Goal: Use online tool/utility: Use online tool/utility

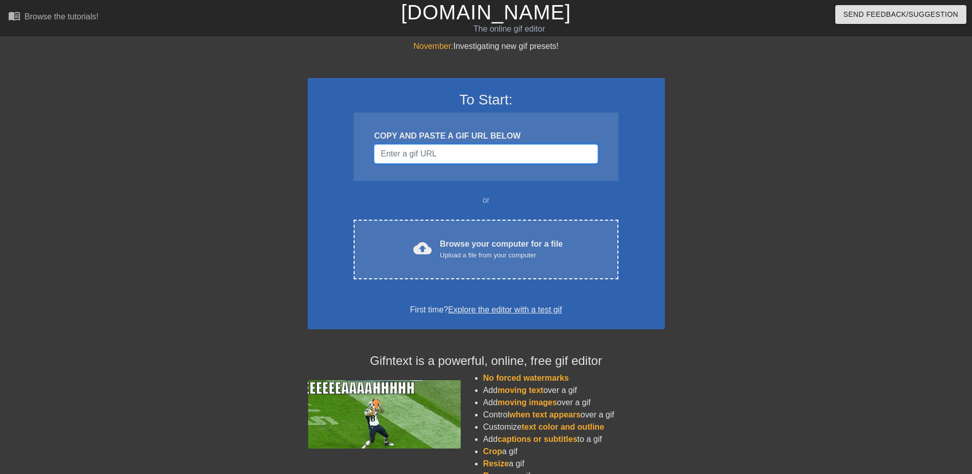
click at [397, 154] on input "Username" at bounding box center [485, 153] width 223 height 19
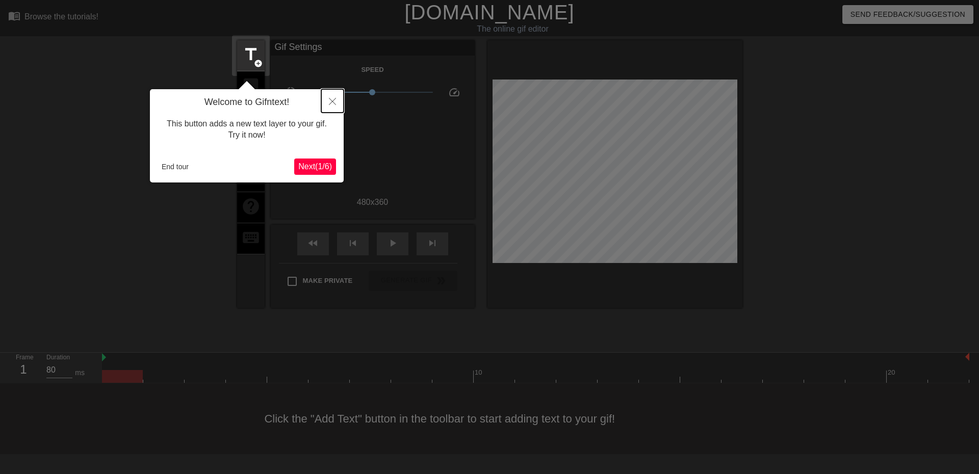
click at [330, 102] on icon "Close" at bounding box center [332, 101] width 7 height 7
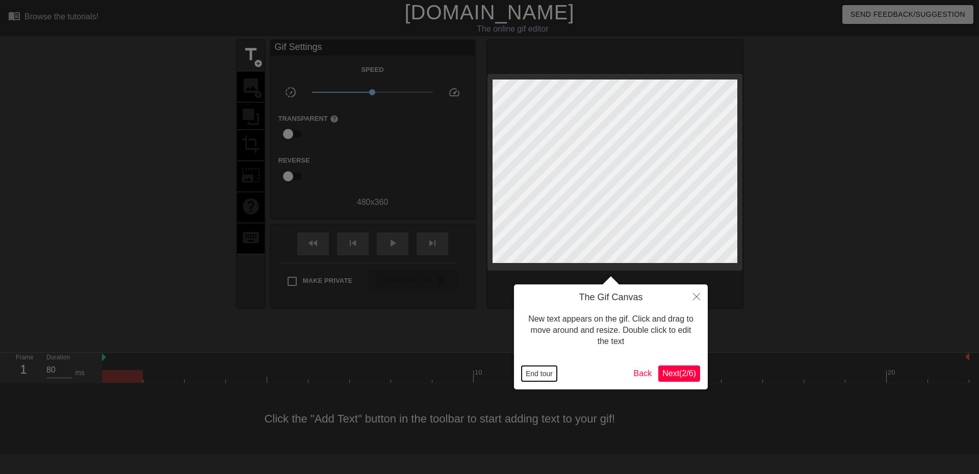
click at [526, 378] on button "End tour" at bounding box center [539, 373] width 35 height 15
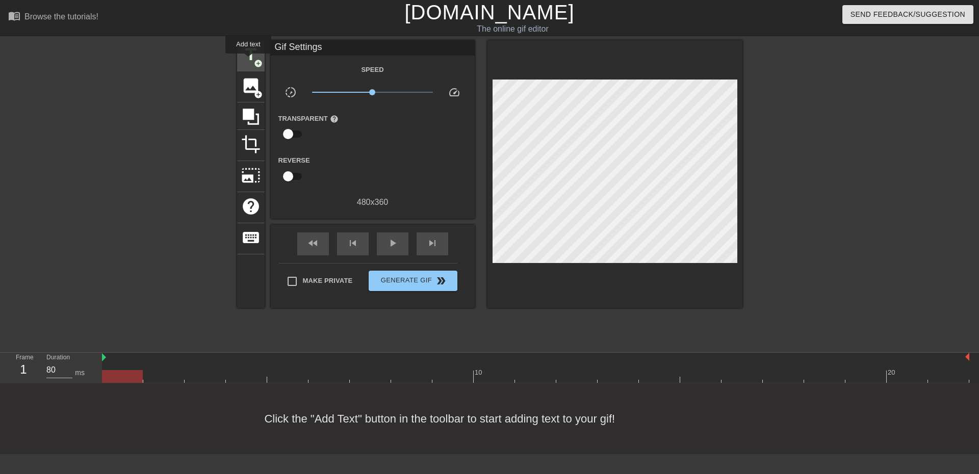
click at [248, 61] on span "title" at bounding box center [250, 54] width 19 height 19
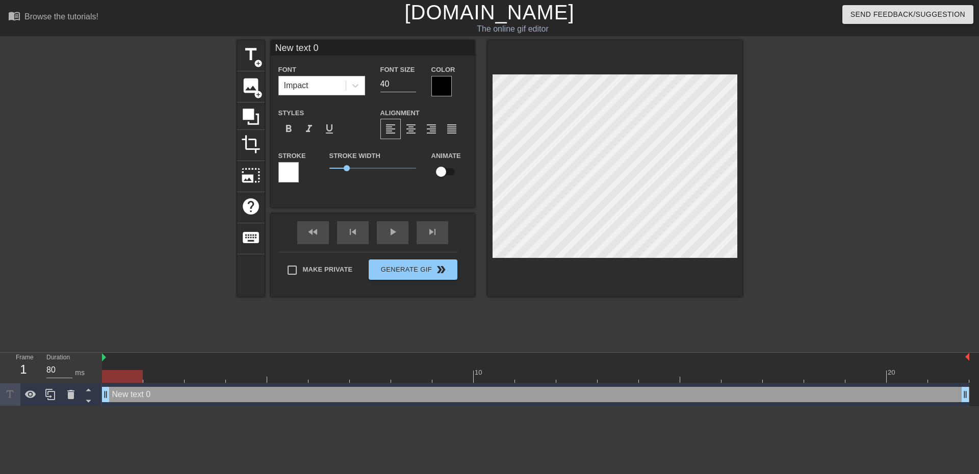
scroll to position [2, 3]
type input "H"
type textarea "H"
type input "He"
type textarea "He"
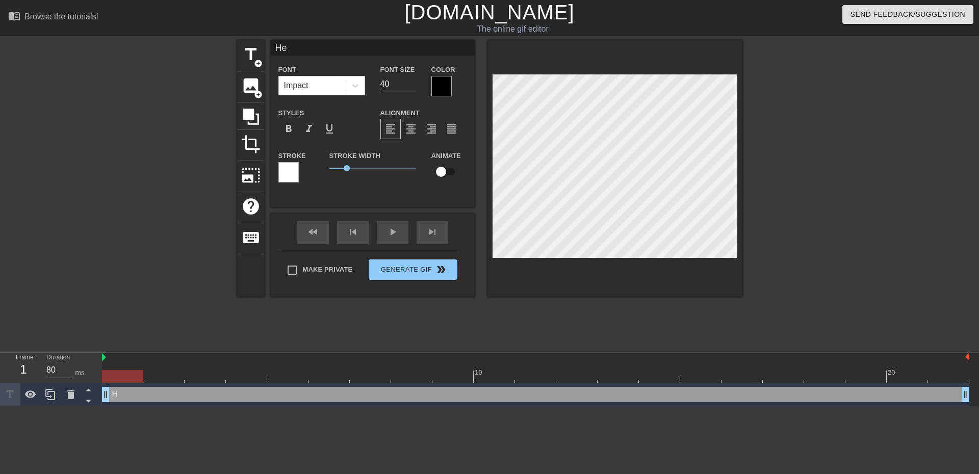
type input "Hel"
type textarea "Hel"
type input "Hell"
type textarea "Hell"
type input "Hello"
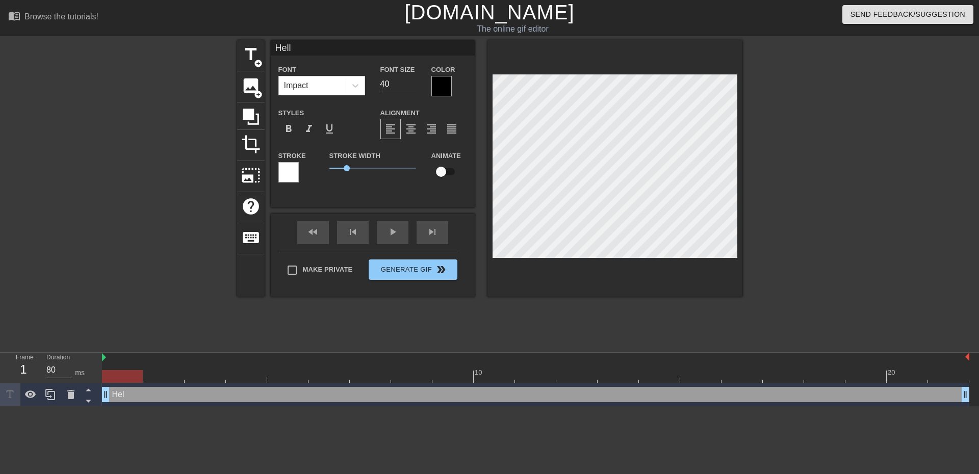
type textarea "Hello"
type input "Hello,"
type textarea "Hello,"
type input "Hello,"
type textarea "Hello,"
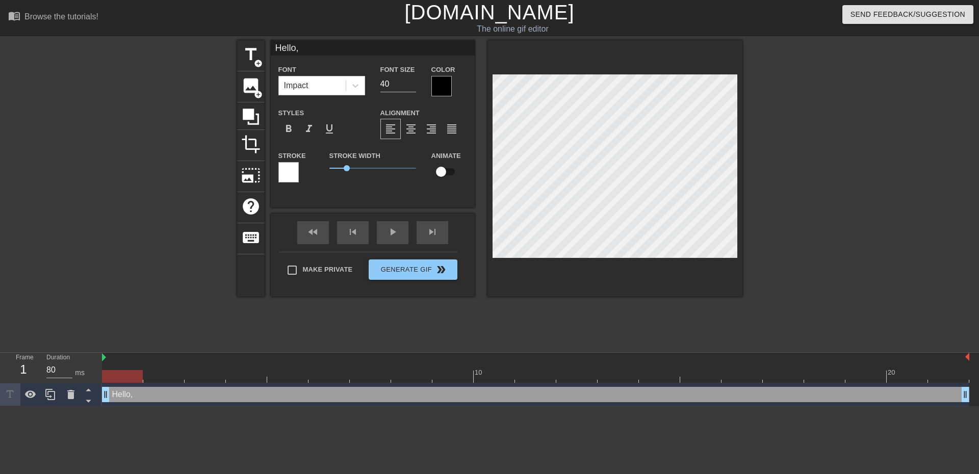
type input "Hello, A"
type textarea "Hello, A"
type input "Hello, As"
type textarea "Hello, As"
type input "Hello, [PERSON_NAME]"
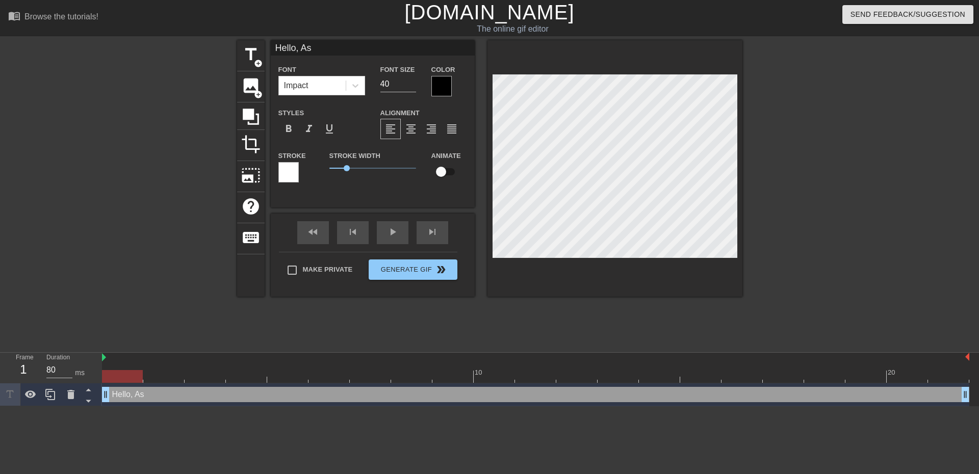
type textarea "Hello, [PERSON_NAME]"
type input "Hello, [PERSON_NAME]"
type textarea "Hello, [PERSON_NAME]"
type input "Hello, [PERSON_NAME]"
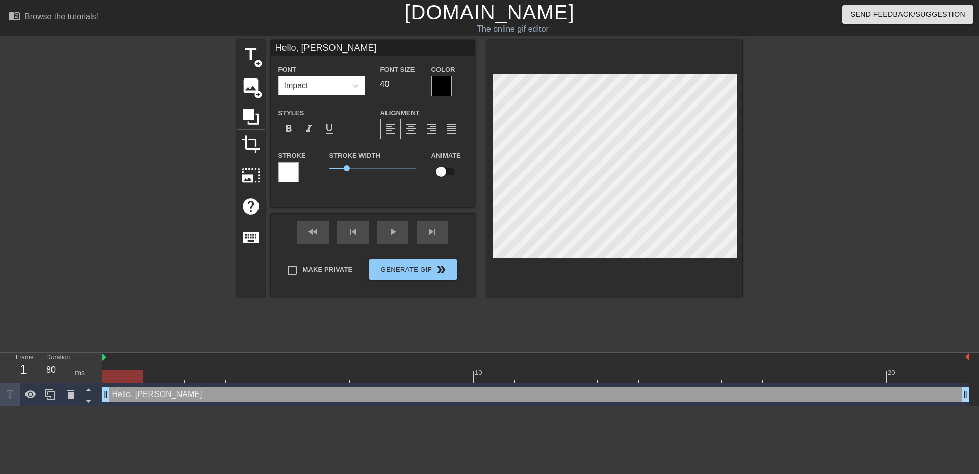
type textarea "Hello, [PERSON_NAME]"
type input "Hello, [PERSON_NAME]?"
type textarea "Hello, [PERSON_NAME]?"
click at [248, 61] on span "title" at bounding box center [250, 54] width 19 height 19
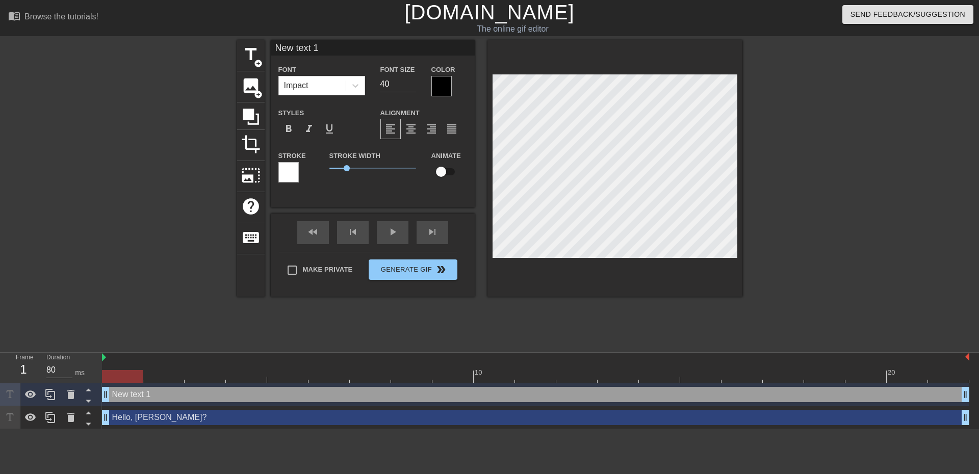
scroll to position [2, 3]
type input "T"
type textarea "T"
type input "Th"
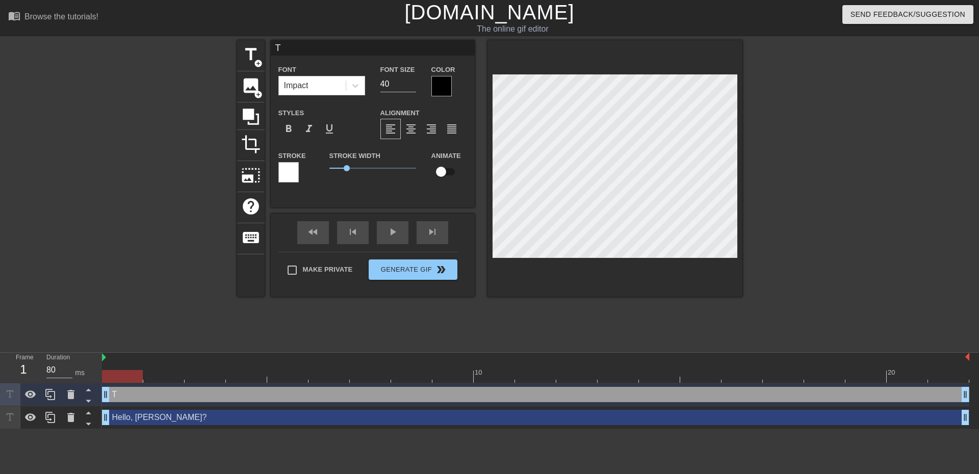
type textarea "Th"
type input "The"
type textarea "The"
type input "The"
type textarea "The"
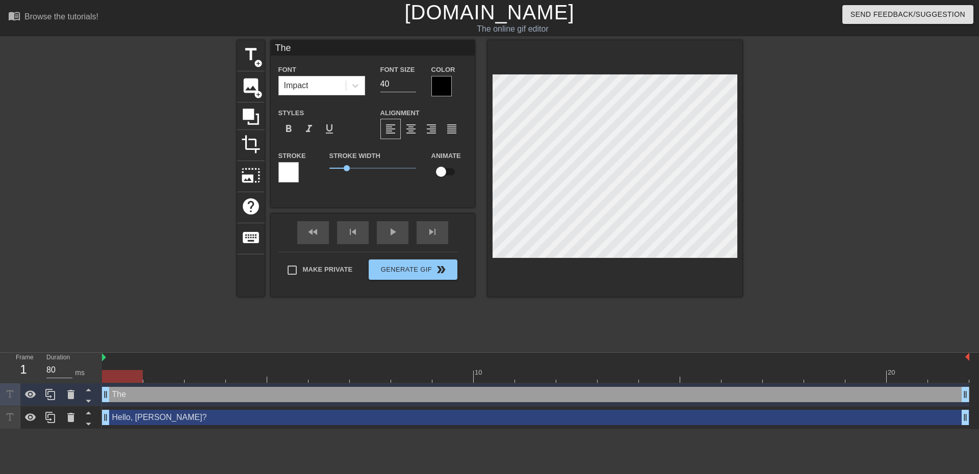
type input "The R"
type textarea "The R"
type input "The Re"
type textarea "The Re"
type input "The Rev"
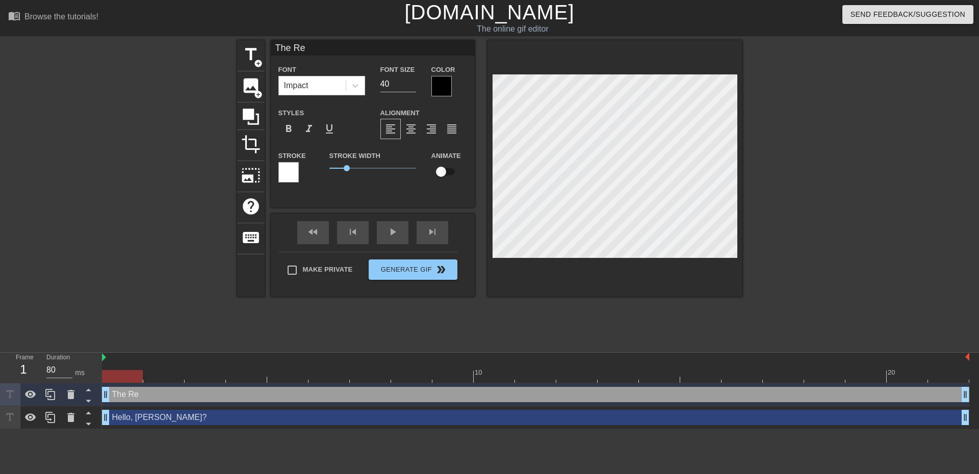
type textarea "The Rev"
type input "The Reve"
type textarea "The Reve"
type input "The Revel"
type textarea "The Revel"
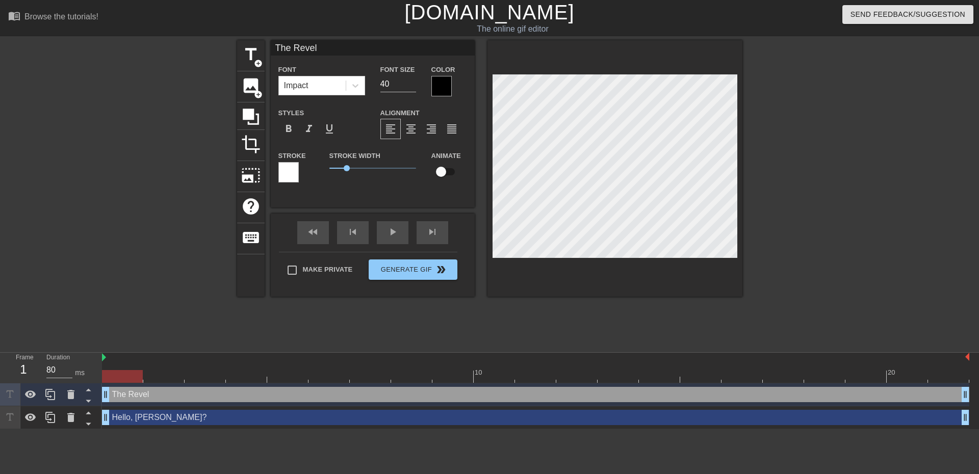
type input "The Revel"
type textarea "The Revel"
type input "The Revel S"
type textarea "The Revel S"
type input "The Revel Sa"
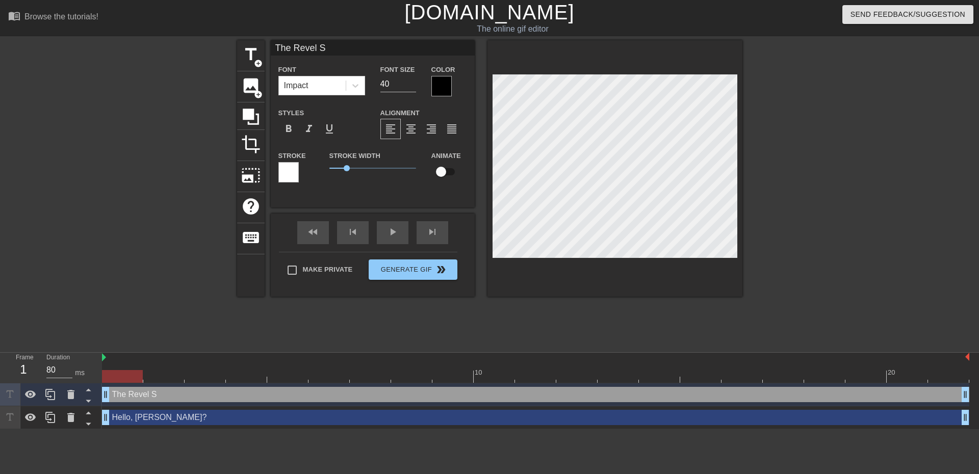
type textarea "The Revel Sa"
type input "The [PERSON_NAME]"
type textarea "The [PERSON_NAME]"
type input "The Revel Sale"
type textarea "The Revel Sale"
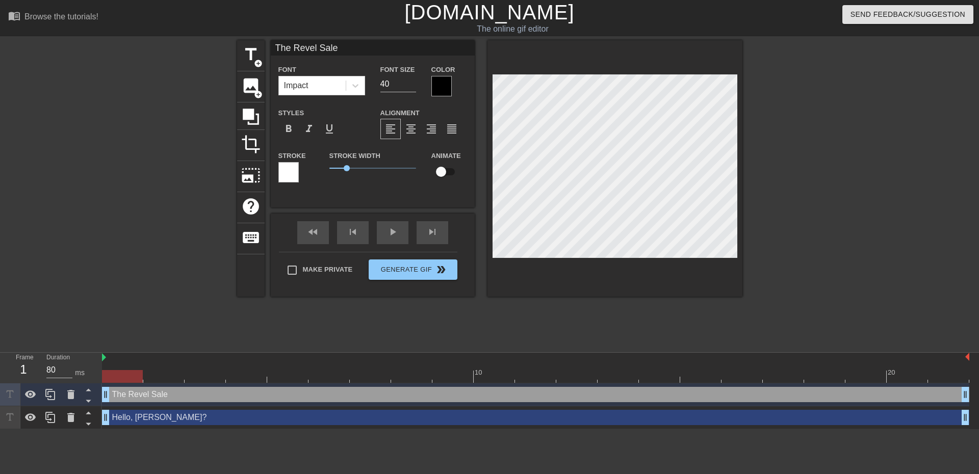
type input "The Revel Sales"
type textarea "The Revel Sales"
type input "The Revel Sales"
type textarea "The Revel Sales"
type input "The Revel Sales P"
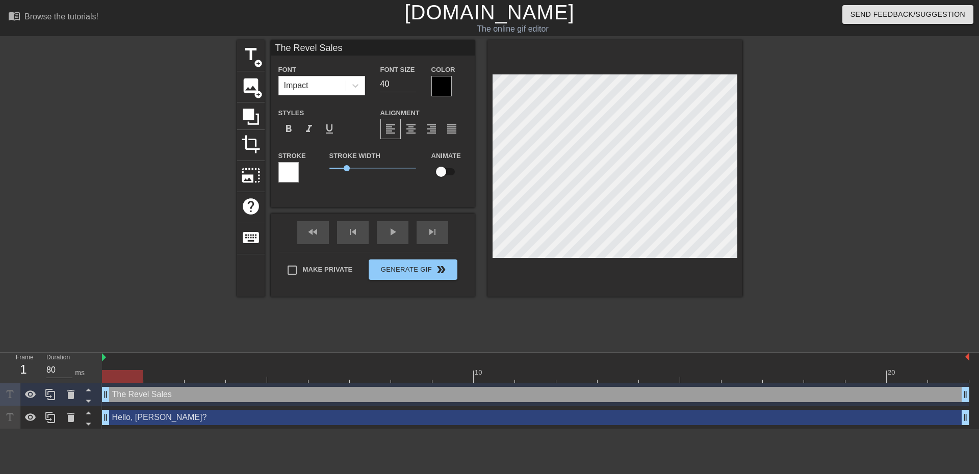
type textarea "The Revel Sales P"
type input "The Revel Sales Po"
type textarea "The Revel Sales Pos"
type input "The Revel Sales Post"
type textarea "The Revel Sales Post"
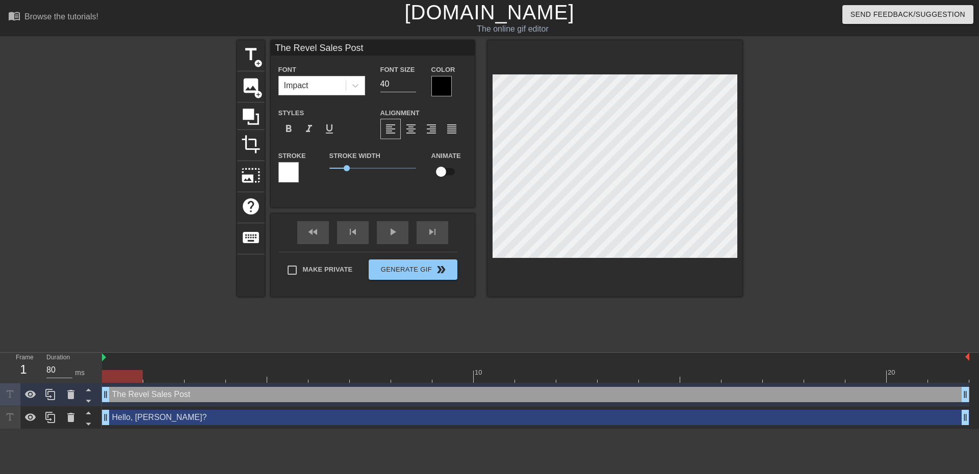
type input "The Revel Sales Poste"
type textarea "The Revel Sales Poste"
type input "The Revel Sales Posted"
type textarea "The Revel Sales Poste"
type input "The Revel Sales Post"
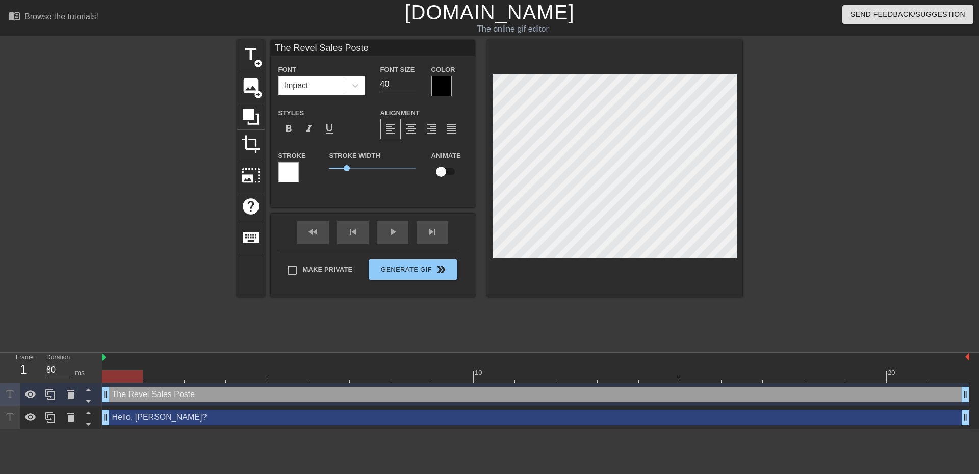
type textarea "The Revel Sales Post"
type input "The Revel Sales Pos"
type textarea "The Revel Sales Pos"
type input "The Revel Sales Po"
type textarea "The Revel Sales Po"
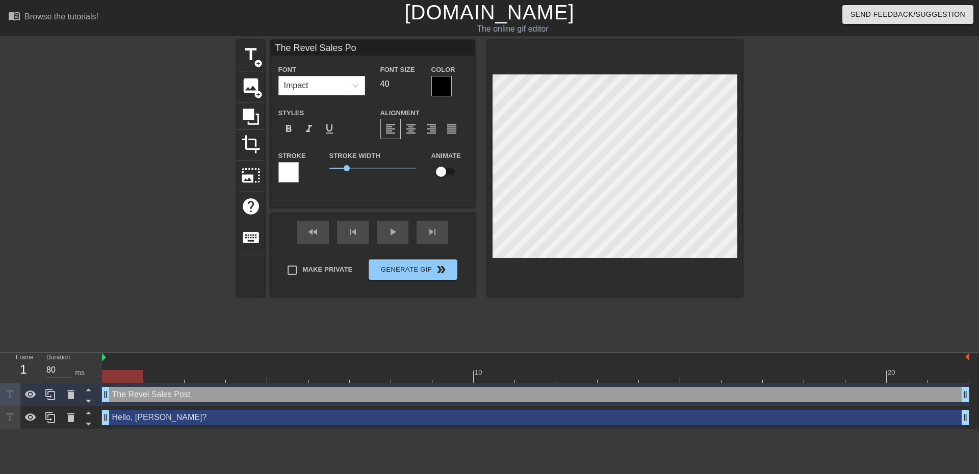
type input "The Revel Sales P"
type textarea "The Revel Sales P"
type input "The Revel Sales"
type textarea "The Revel Sales"
type input "The Revel Sales"
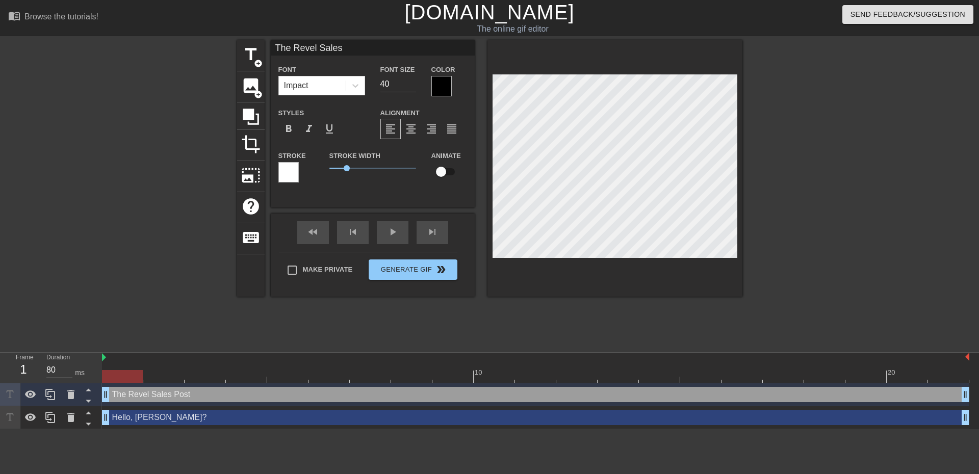
type textarea "The Revel Sales"
type input "The Revel Sale"
type textarea "The Revel Sale"
type input "The [PERSON_NAME]"
type textarea "The [PERSON_NAME]"
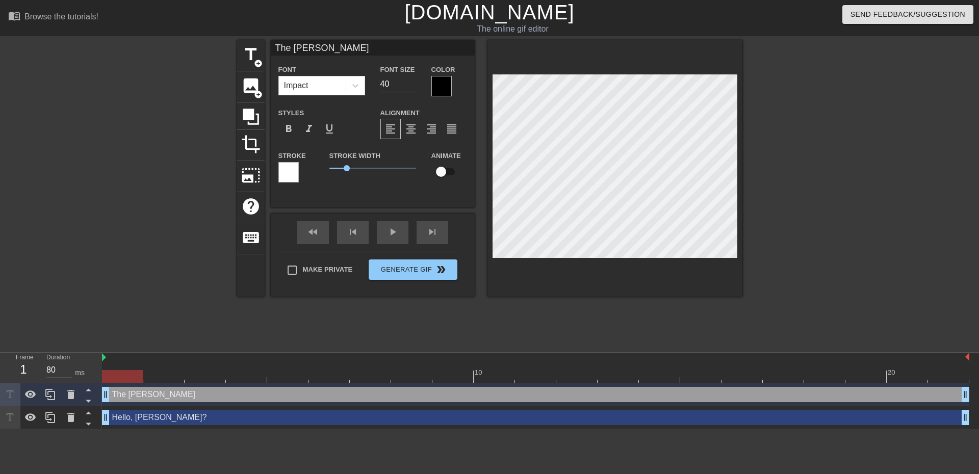
type input "The Revel Sa"
type textarea "The Revel Sa"
type input "The Revel S"
type textarea "The Revel S"
type input "The Revel"
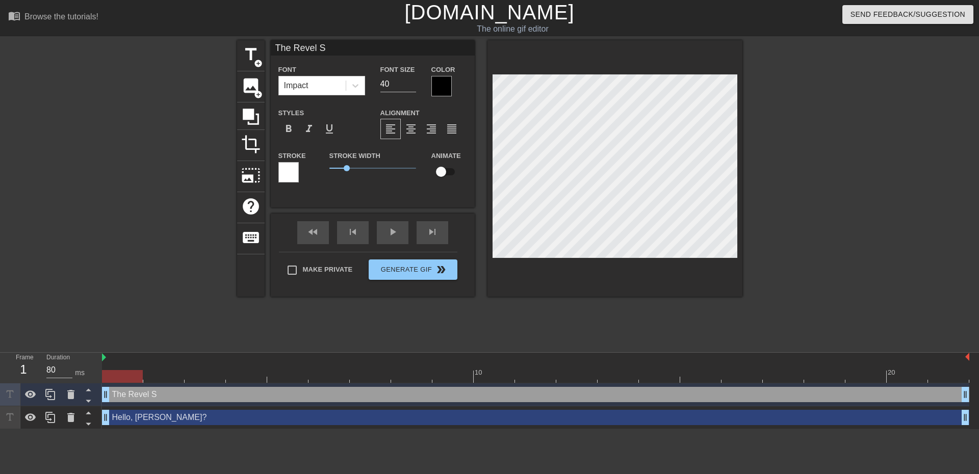
type textarea "The Revel"
type input "The Revel"
type textarea "The Revel"
type input "The Revel"
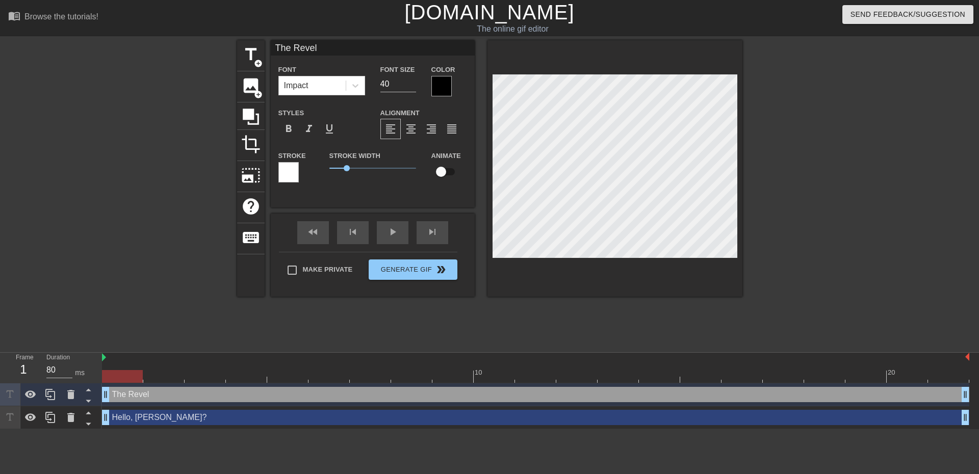
type textarea "The Revel"
type input "The Revel s"
type textarea "The Revel s"
type input "The Revel sa"
type textarea "The Revel sa"
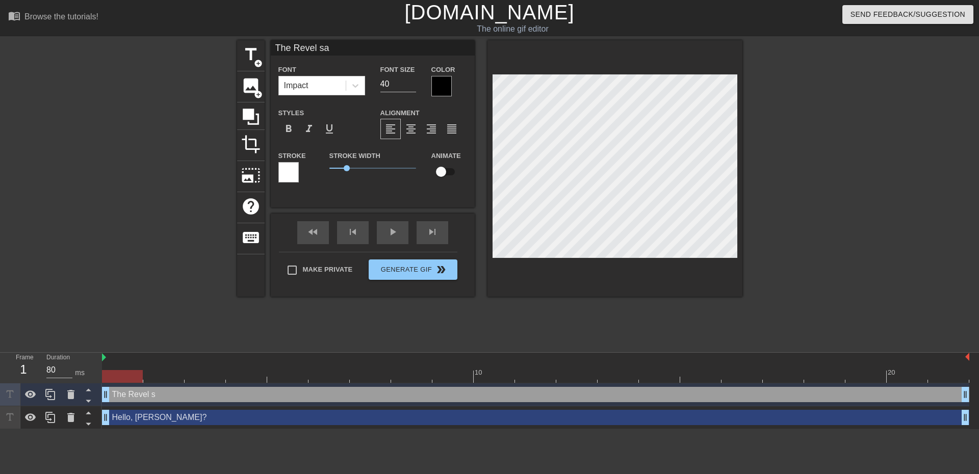
type input "The [PERSON_NAME]"
type textarea "The [PERSON_NAME]"
type input "The Revel sale"
type textarea "The Revel sale"
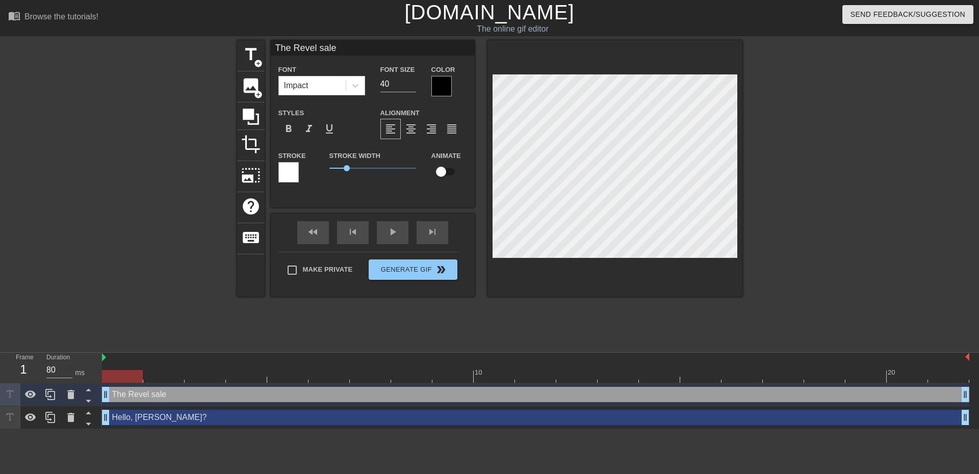
type input "The Revel sales"
type textarea "The Revel sales"
type input "The Revel sales"
type textarea "The Revel sales"
type input "The Revel sales p"
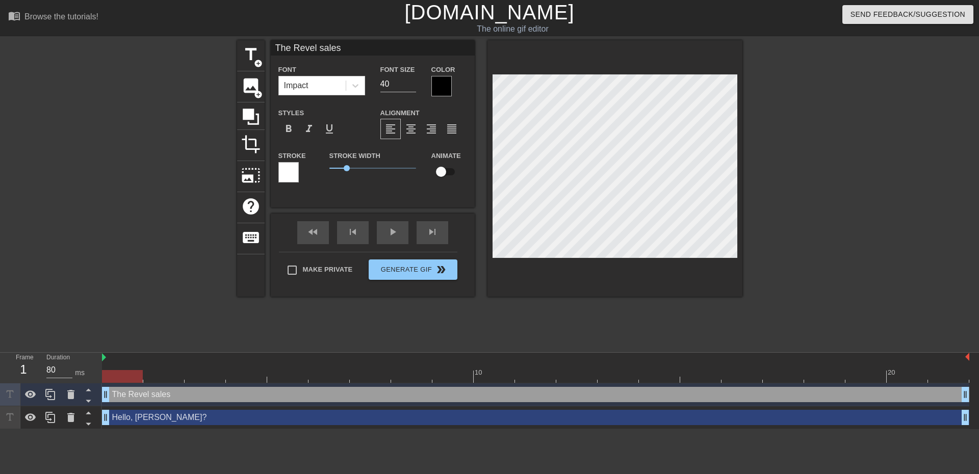
type textarea "The Revel sales p"
type input "The Revel sales po"
type textarea "The Revel sales po"
type input "The Revel sales pos"
type textarea "The Revel sales pos"
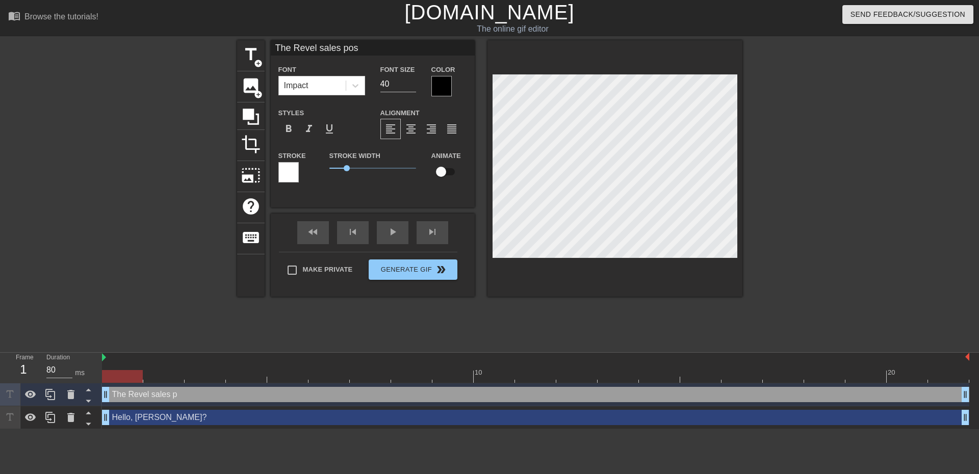
scroll to position [2, 5]
type input "The Revel sales post"
type textarea "The Revel sales post"
type input "The Revel sales pos"
type textarea "The Revel sales pos"
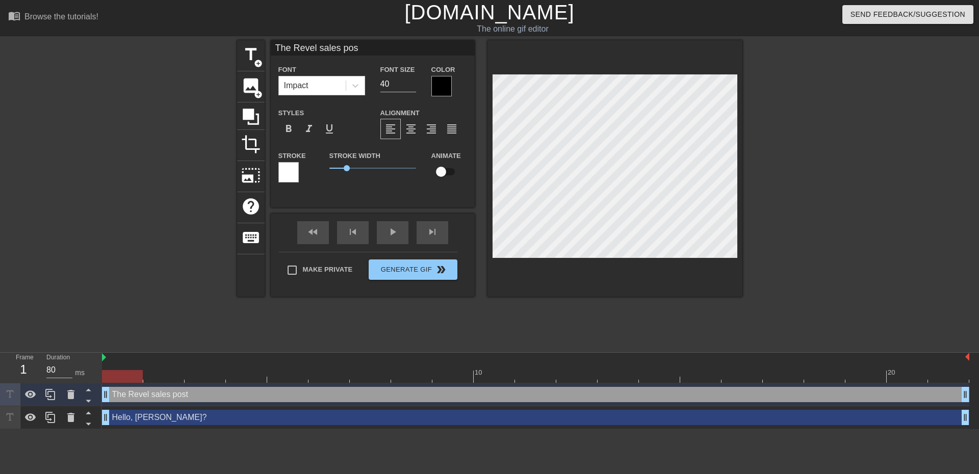
type input "The Revel sales po"
type textarea "The Revel sales po"
type input "The Revel sales p"
type textarea "The Revel sales p"
type input "The Revel sales"
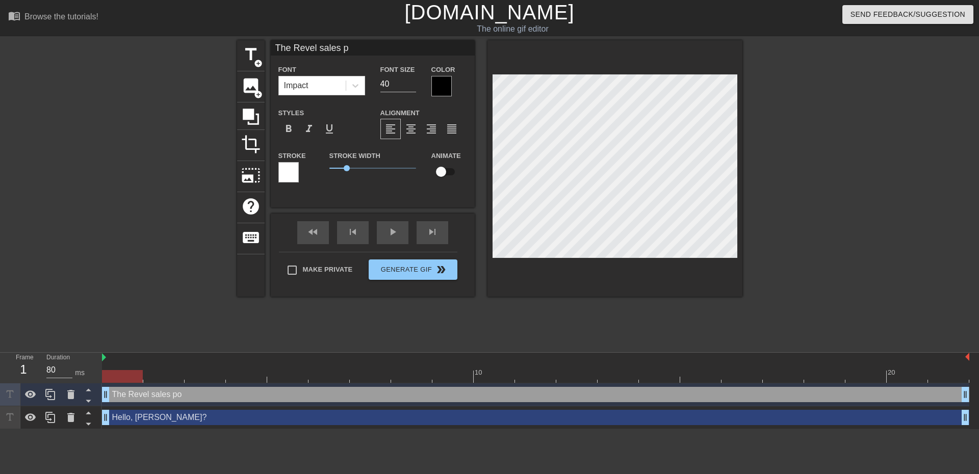
type textarea "The Revel sales"
type input "The Revel sales h"
type textarea "The Revel sales h"
type input "The Revel sales ha"
type textarea "The Revel sales ha"
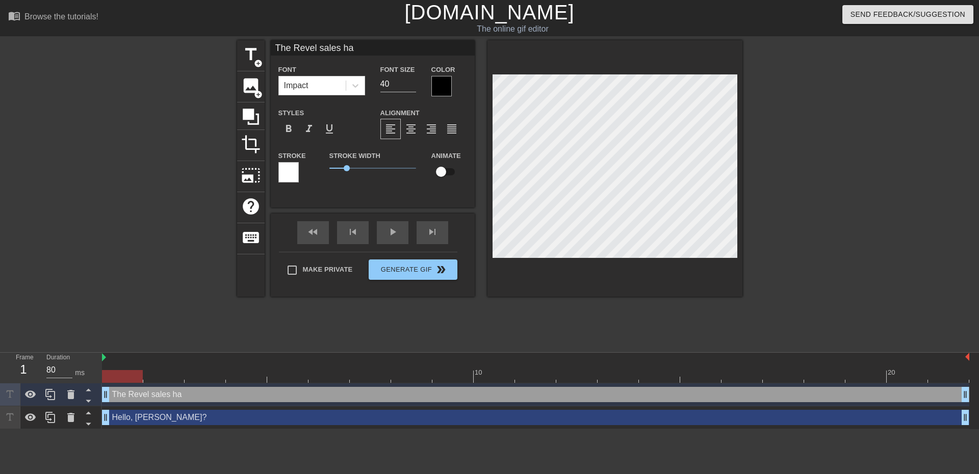
type input "The Revel sales hav"
type textarea "The Revel sales hav"
type input "The Revel sales have"
type textarea "The Revel sales have"
type input "The Revel sales have p"
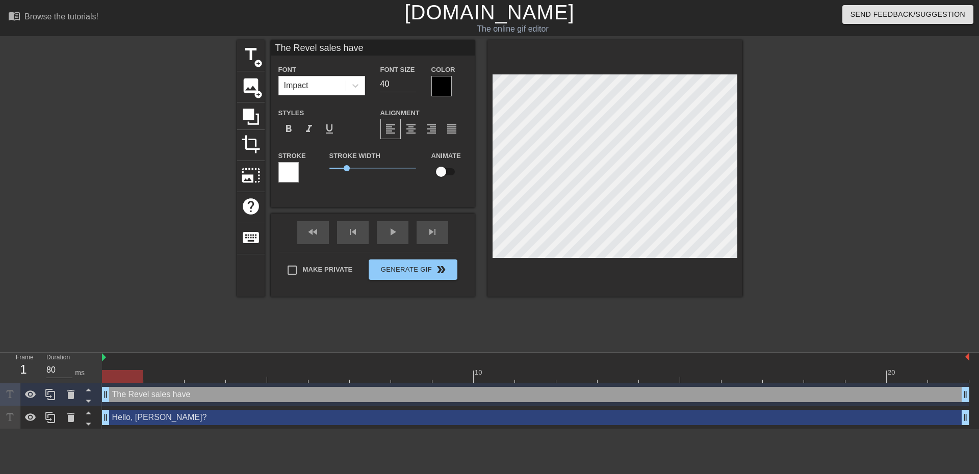
type textarea "The Revel sales have p"
type input "The Revel sales have po"
type textarea "The Revel sales have pos"
type input "The Revel sales have post"
type textarea "The Revel sales have post"
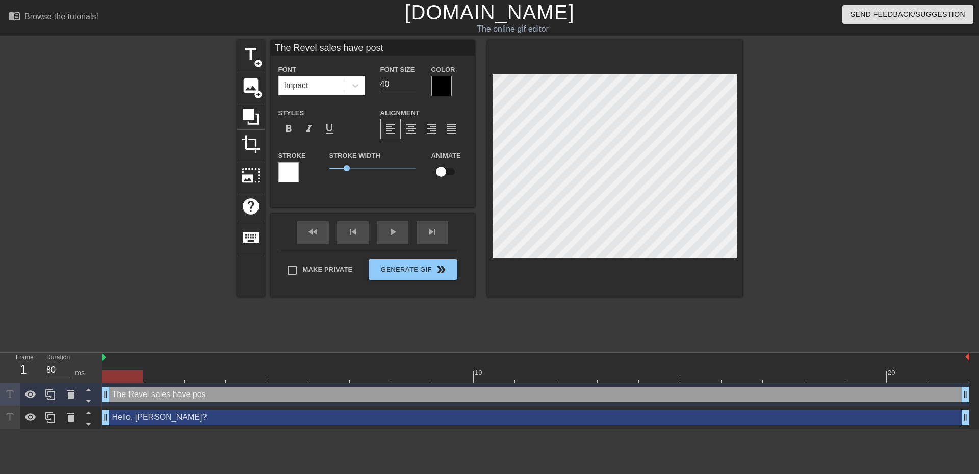
type input "The Revel sales have poste"
type textarea "The Revel sales have poste"
type input "The Revel sales have posted"
type textarea "The Revel sales have posted"
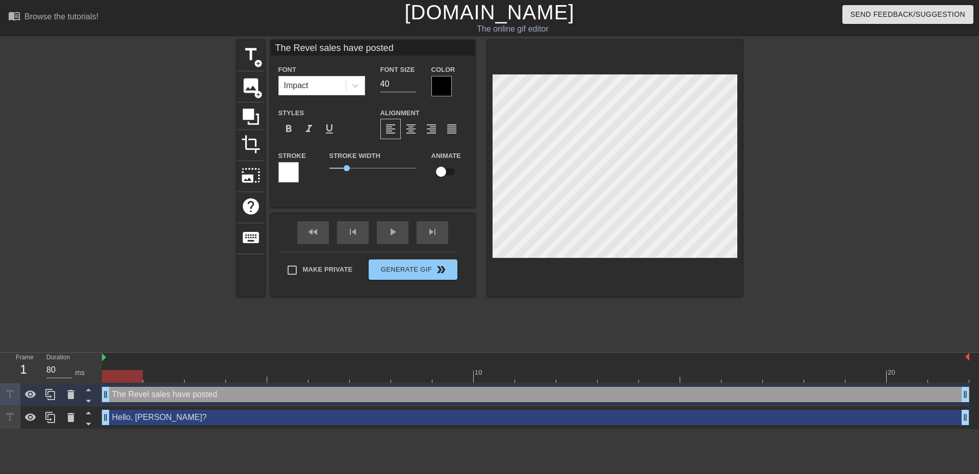
scroll to position [2, 4]
type input "Hello, [PERSON_NAME]?"
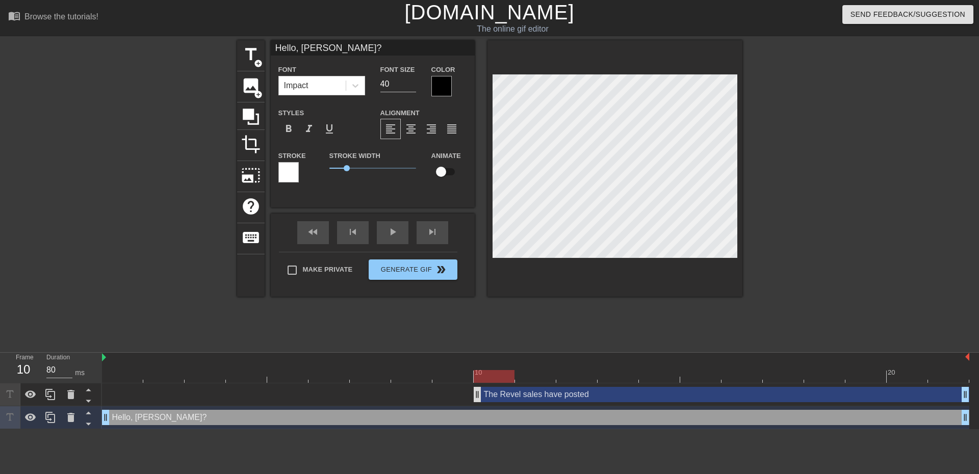
drag, startPoint x: 105, startPoint y: 395, endPoint x: 476, endPoint y: 398, distance: 371.4
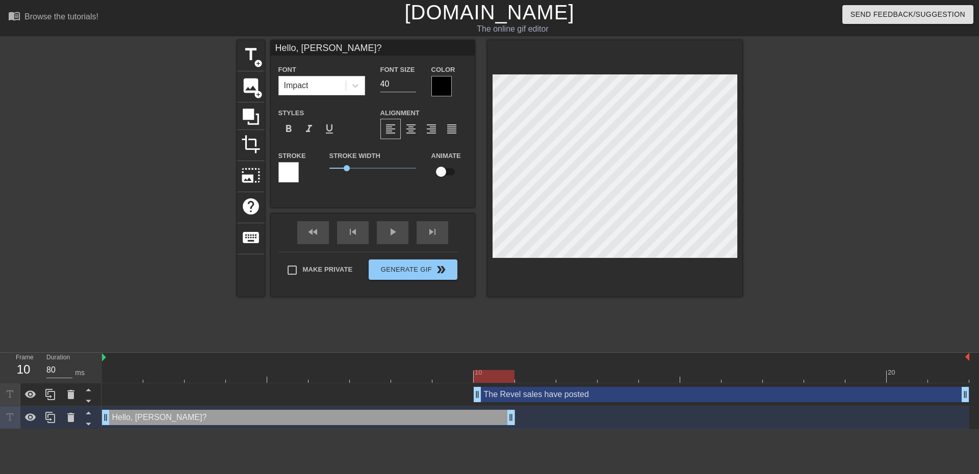
drag, startPoint x: 966, startPoint y: 421, endPoint x: 521, endPoint y: 410, distance: 444.5
click at [521, 410] on div "Hello, [PERSON_NAME]? drag_handle drag_handle" at bounding box center [536, 418] width 868 height 23
drag, startPoint x: 478, startPoint y: 395, endPoint x: 507, endPoint y: 397, distance: 29.1
click at [507, 397] on div "The Revel sales have posted drag_handle drag_handle" at bounding box center [536, 394] width 868 height 15
click at [117, 380] on div at bounding box center [536, 376] width 868 height 13
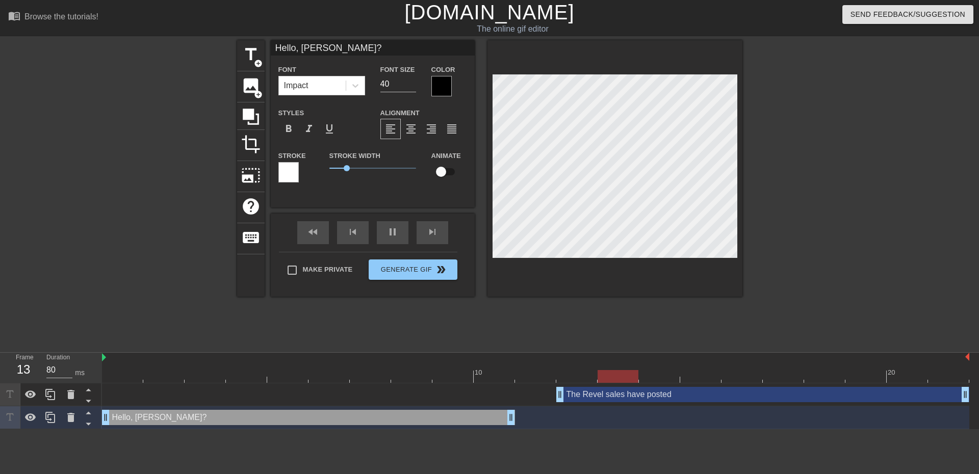
drag, startPoint x: 520, startPoint y: 396, endPoint x: 570, endPoint y: 395, distance: 49.5
drag, startPoint x: 511, startPoint y: 416, endPoint x: 548, endPoint y: 416, distance: 37.2
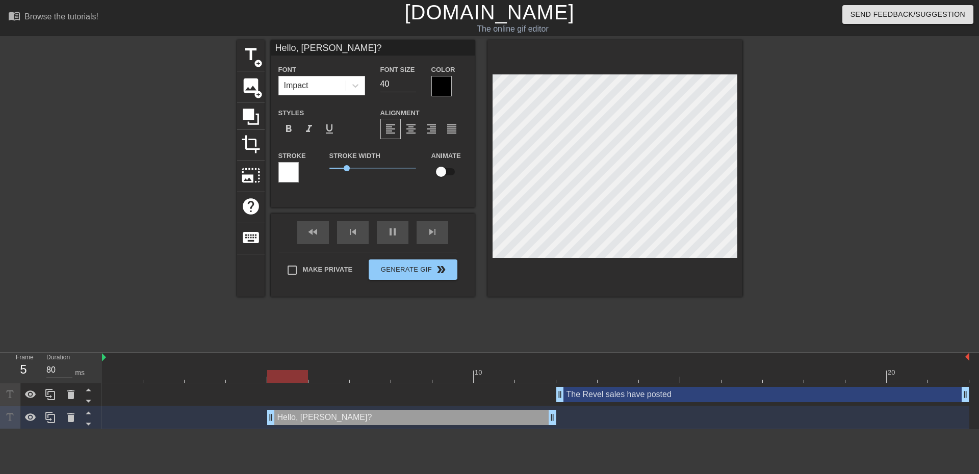
drag, startPoint x: 103, startPoint y: 418, endPoint x: 254, endPoint y: 416, distance: 151.0
click at [254, 416] on div "Hello, [PERSON_NAME]? drag_handle drag_handle" at bounding box center [536, 417] width 868 height 15
drag, startPoint x: 274, startPoint y: 421, endPoint x: 246, endPoint y: 414, distance: 29.1
drag, startPoint x: 555, startPoint y: 421, endPoint x: 588, endPoint y: 422, distance: 32.7
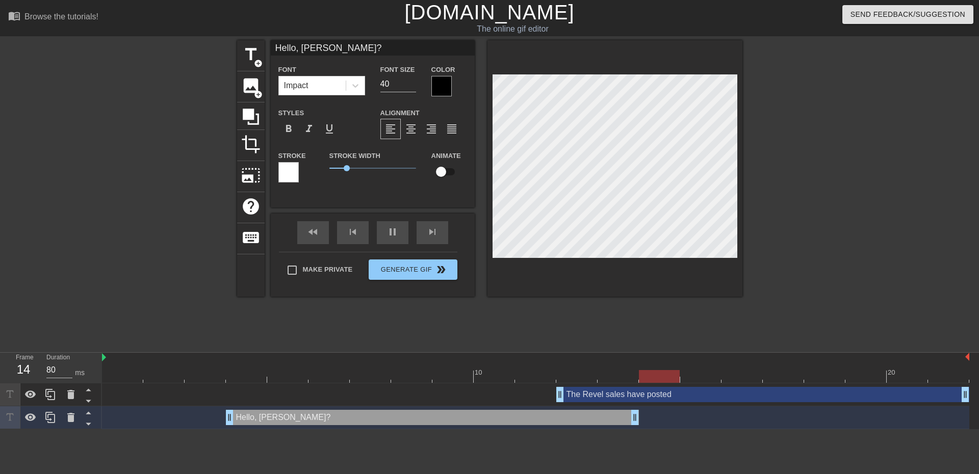
drag, startPoint x: 595, startPoint y: 421, endPoint x: 628, endPoint y: 420, distance: 33.2
drag, startPoint x: 560, startPoint y: 396, endPoint x: 526, endPoint y: 396, distance: 33.7
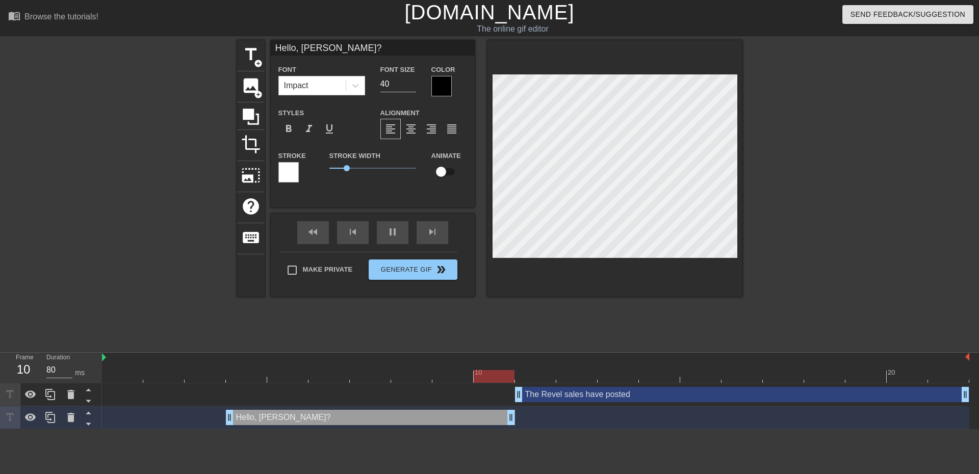
drag, startPoint x: 636, startPoint y: 421, endPoint x: 526, endPoint y: 423, distance: 109.7
click at [526, 423] on div "Hello, [PERSON_NAME]? drag_handle drag_handle" at bounding box center [536, 417] width 868 height 15
drag, startPoint x: 513, startPoint y: 420, endPoint x: 548, endPoint y: 419, distance: 35.2
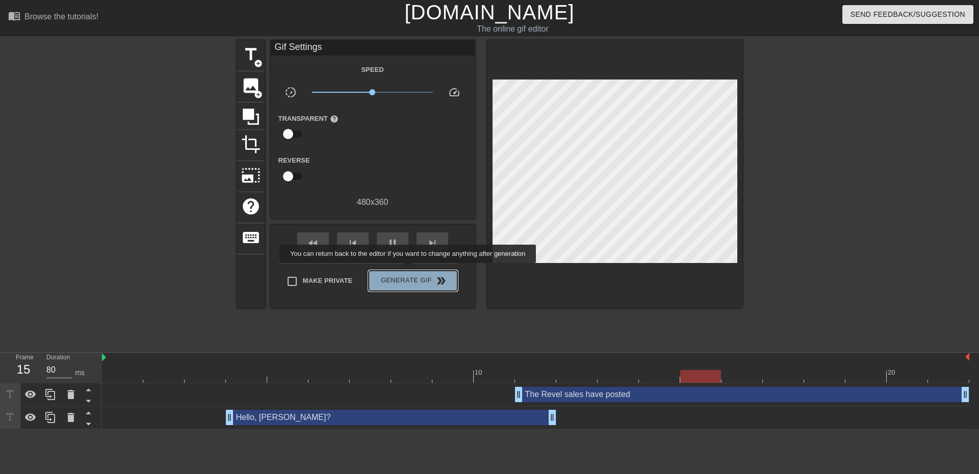
click at [409, 271] on button "Generate Gif double_arrow" at bounding box center [413, 281] width 88 height 20
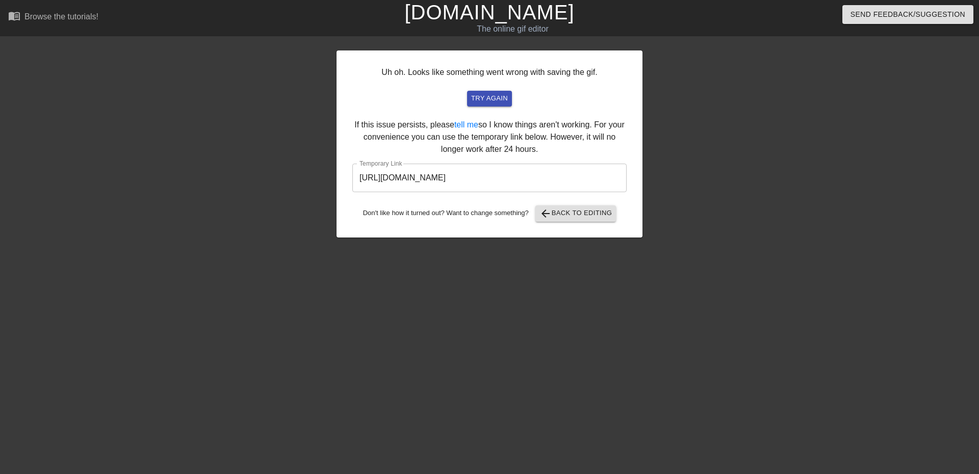
click at [577, 178] on input "[URL][DOMAIN_NAME]" at bounding box center [490, 178] width 274 height 29
